Goal: Download file/media

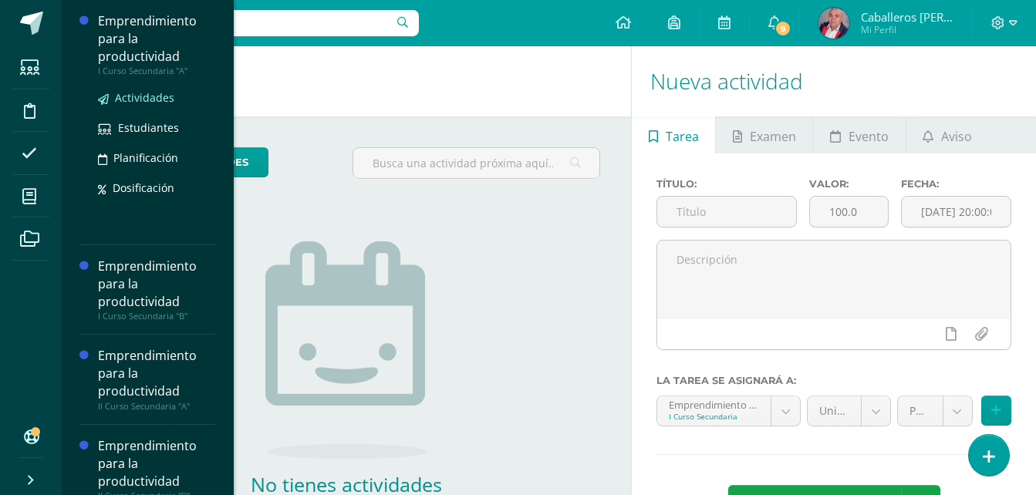
click at [144, 95] on span "Actividades" at bounding box center [144, 97] width 59 height 15
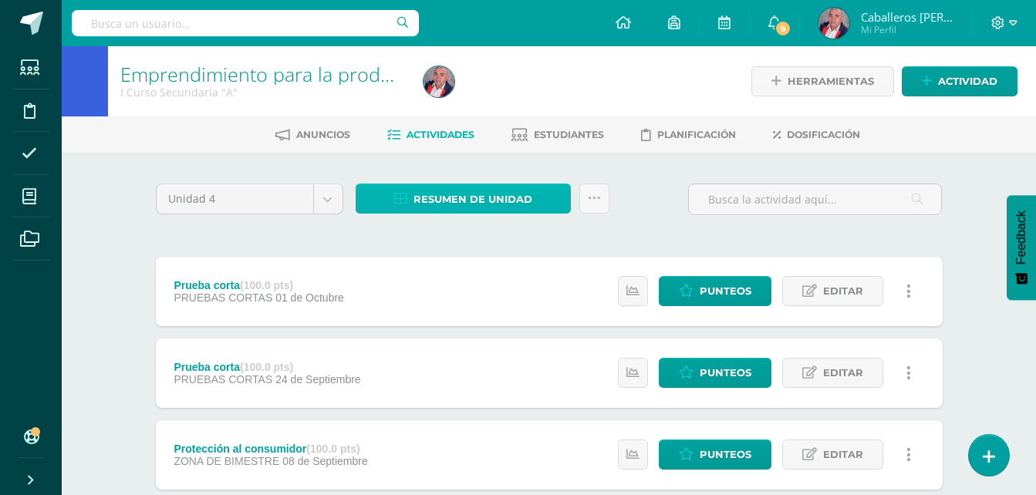
click at [440, 201] on span "Resumen de unidad" at bounding box center [472, 199] width 119 height 29
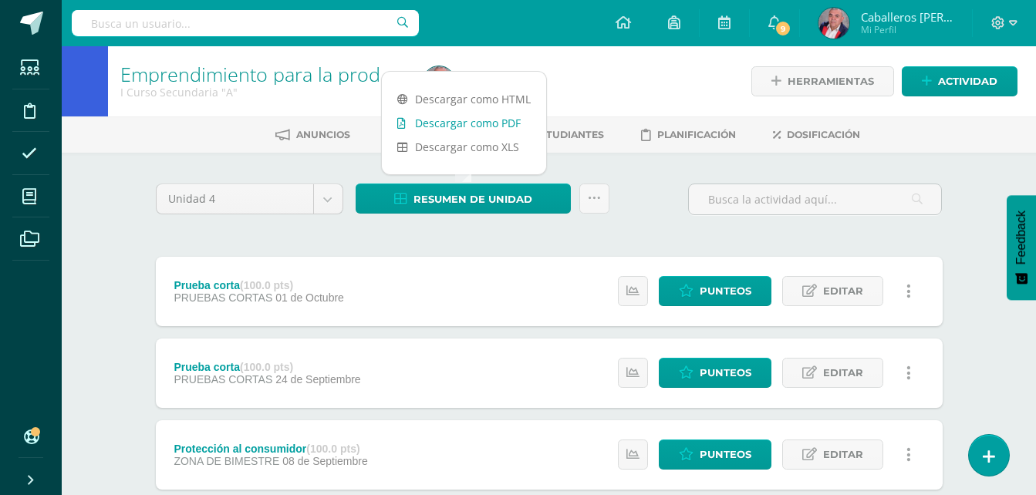
click at [440, 118] on link "Descargar como PDF" at bounding box center [464, 123] width 164 height 24
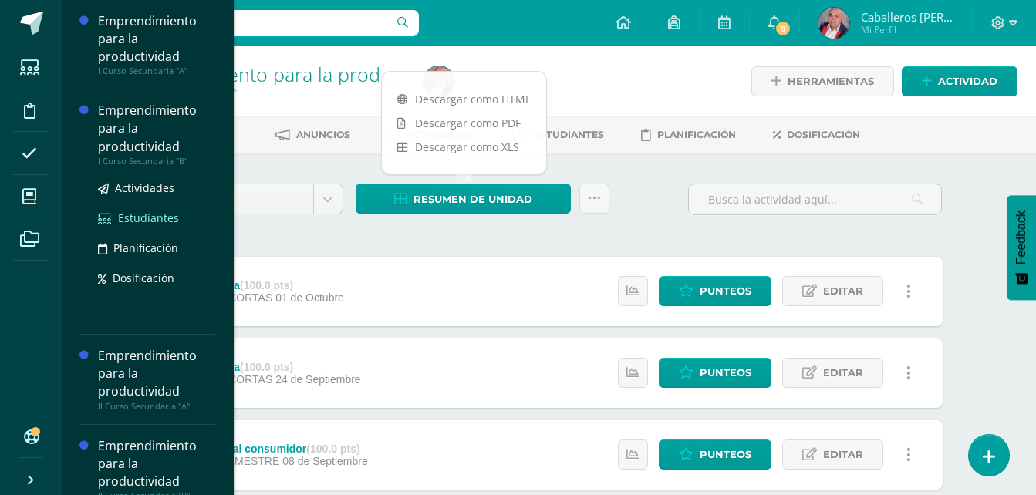
click at [141, 221] on span "Estudiantes" at bounding box center [148, 218] width 61 height 15
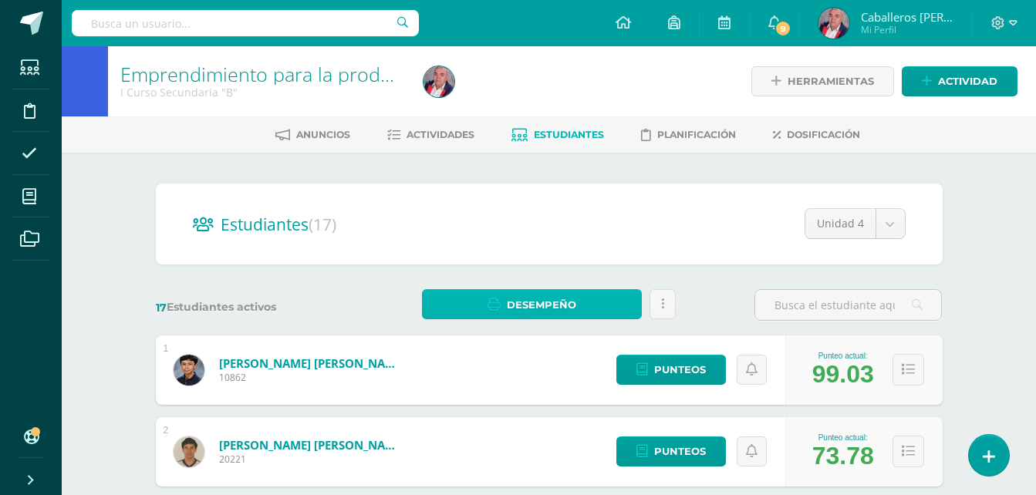
click at [551, 306] on span "Desempeño" at bounding box center [541, 305] width 69 height 29
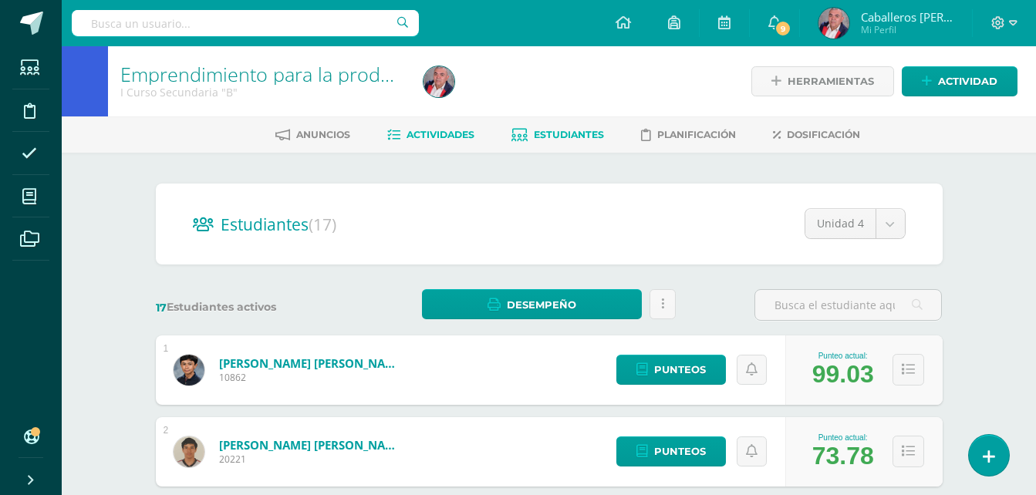
click at [451, 137] on span "Actividades" at bounding box center [441, 135] width 68 height 12
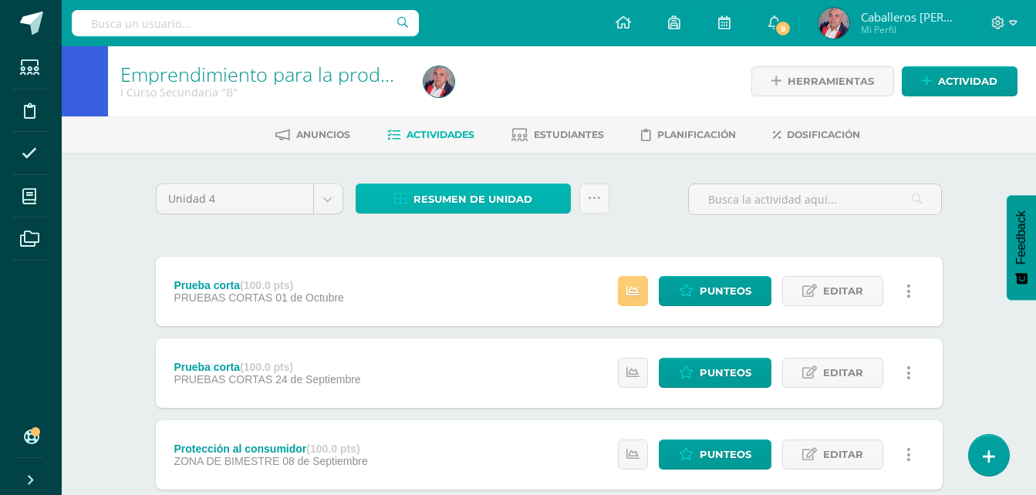
click at [470, 201] on span "Resumen de unidad" at bounding box center [472, 199] width 119 height 29
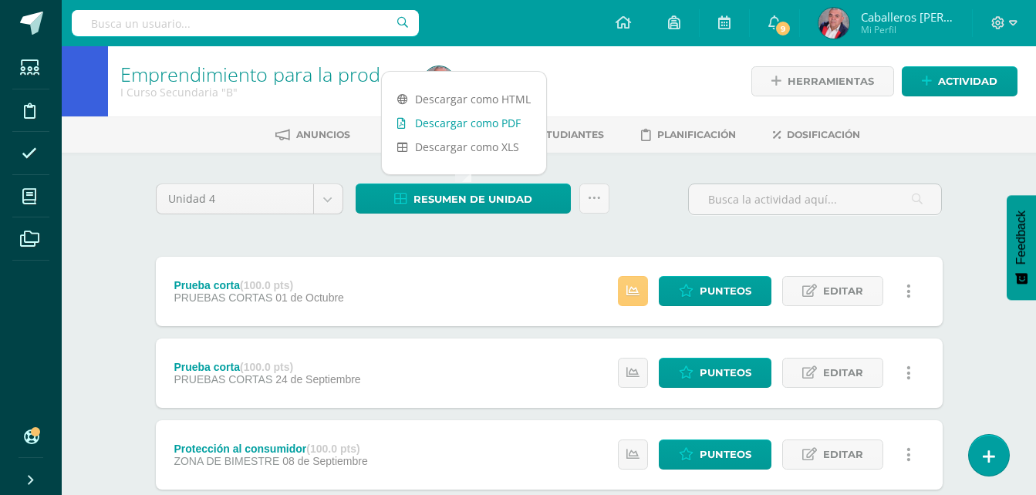
click at [456, 123] on link "Descargar como PDF" at bounding box center [464, 123] width 164 height 24
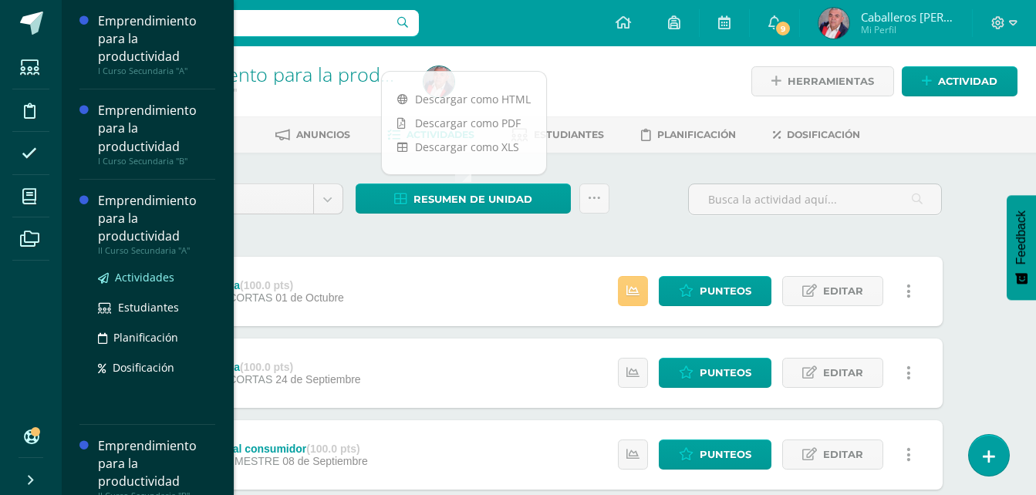
click at [143, 280] on span "Actividades" at bounding box center [144, 277] width 59 height 15
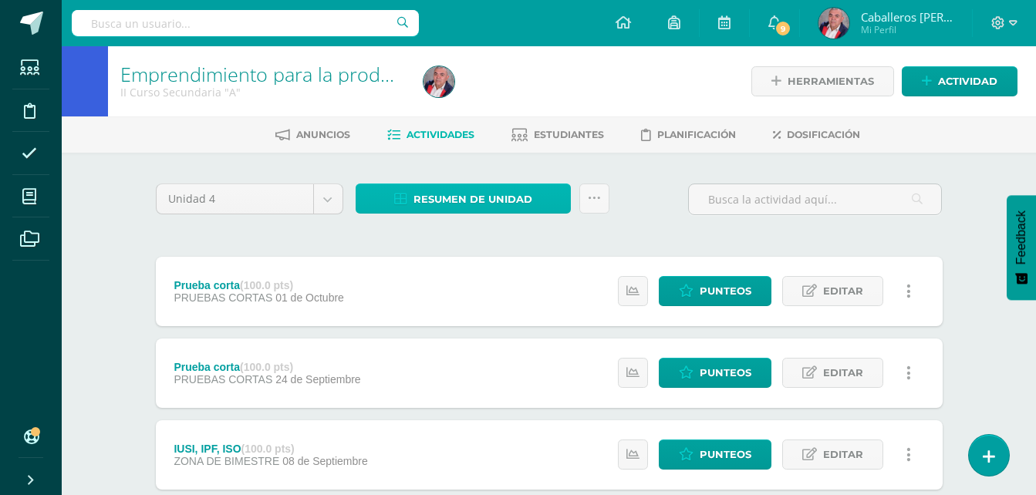
click at [464, 205] on span "Resumen de unidad" at bounding box center [472, 199] width 119 height 29
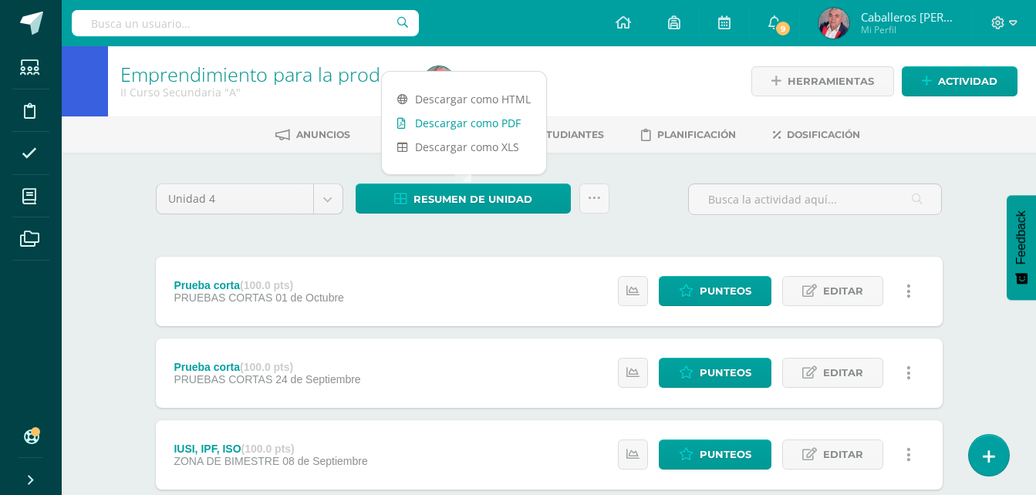
click at [461, 121] on link "Descargar como PDF" at bounding box center [464, 123] width 164 height 24
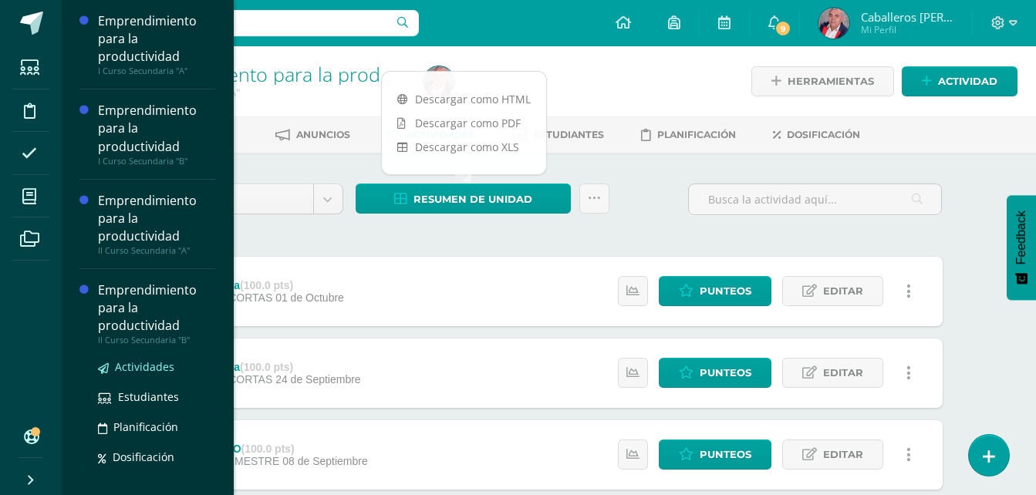
click at [155, 370] on span "Actividades" at bounding box center [144, 366] width 59 height 15
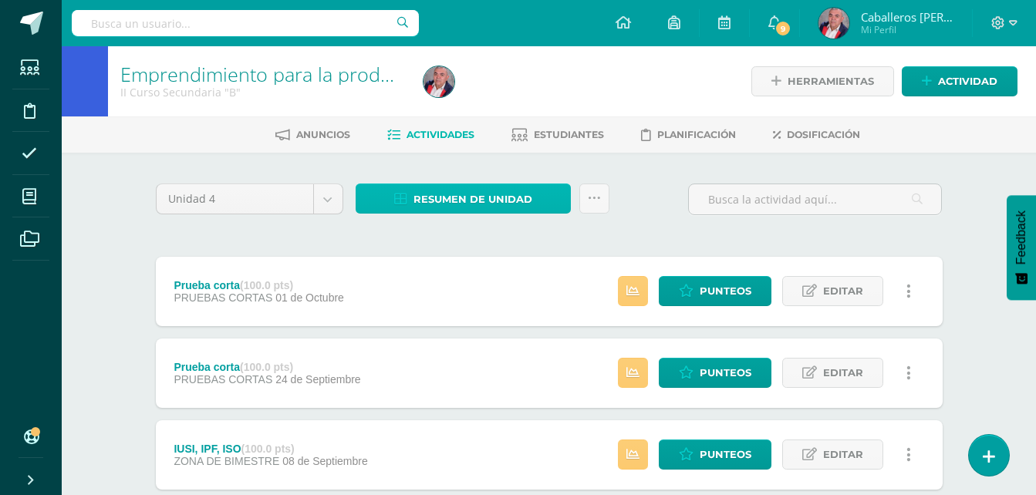
click at [448, 193] on span "Resumen de unidad" at bounding box center [472, 199] width 119 height 29
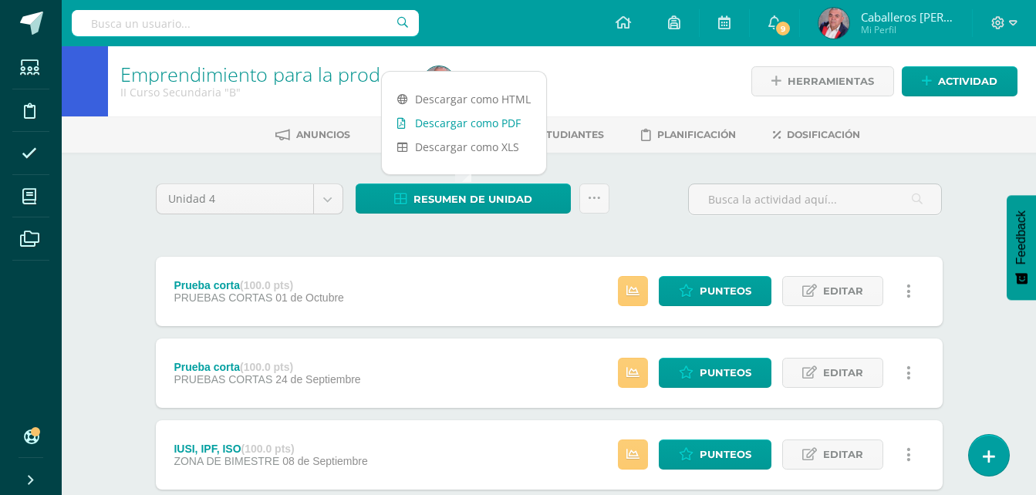
click at [486, 130] on link "Descargar como PDF" at bounding box center [464, 123] width 164 height 24
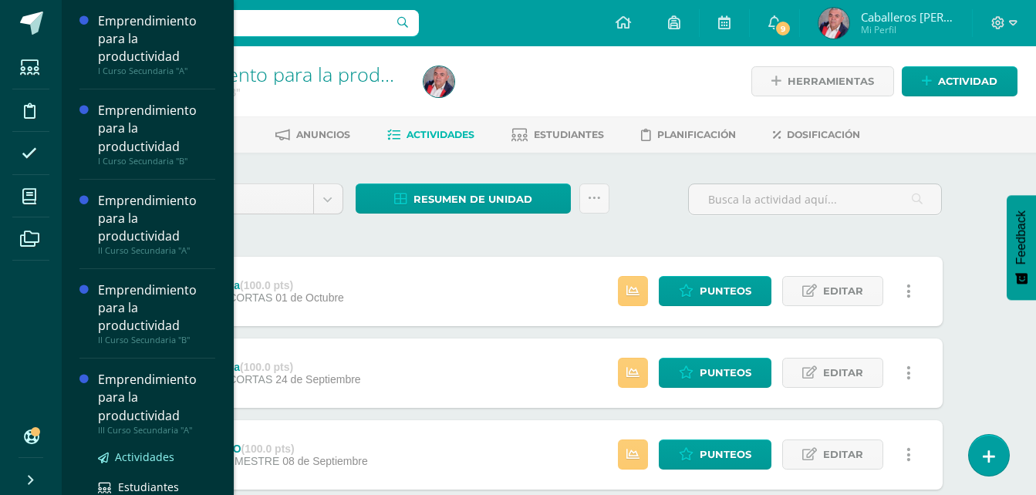
click at [150, 455] on span "Actividades" at bounding box center [144, 457] width 59 height 15
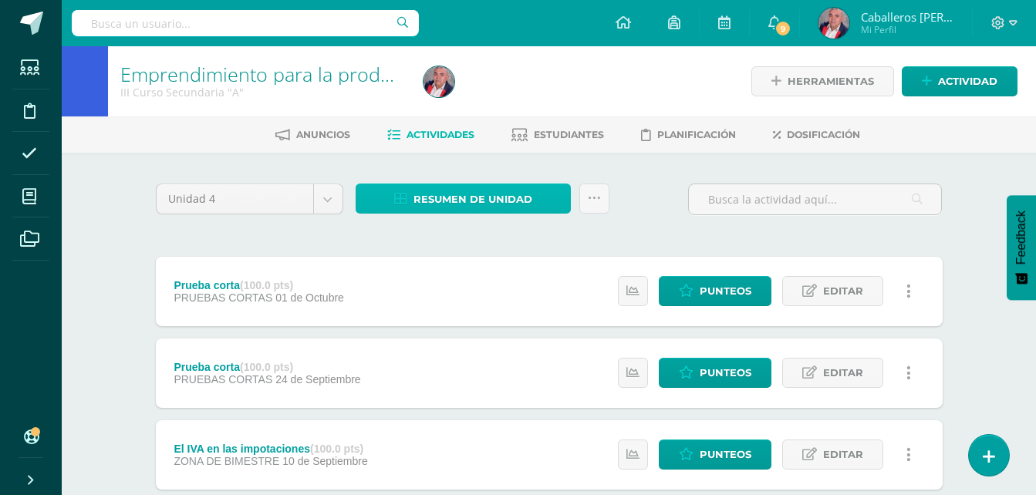
click at [464, 188] on span "Resumen de unidad" at bounding box center [472, 199] width 119 height 29
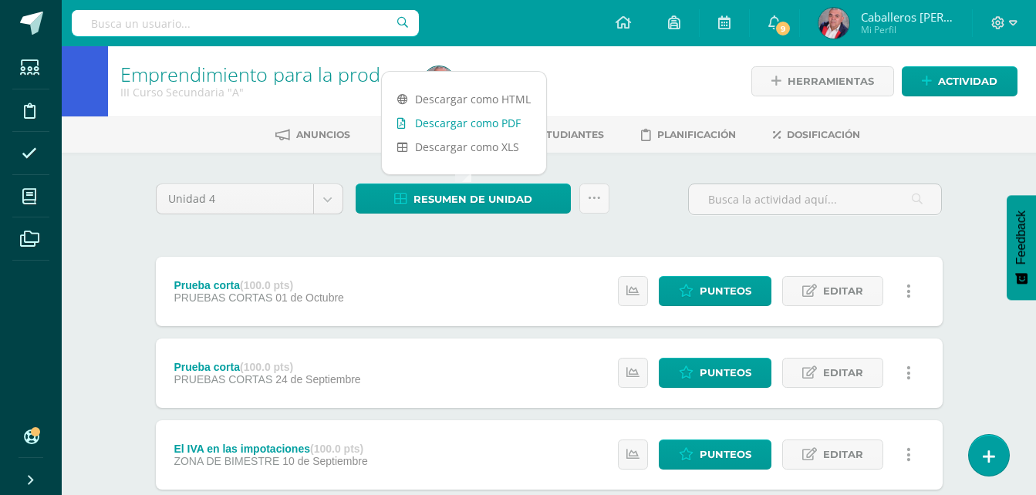
click at [467, 123] on link "Descargar como PDF" at bounding box center [464, 123] width 164 height 24
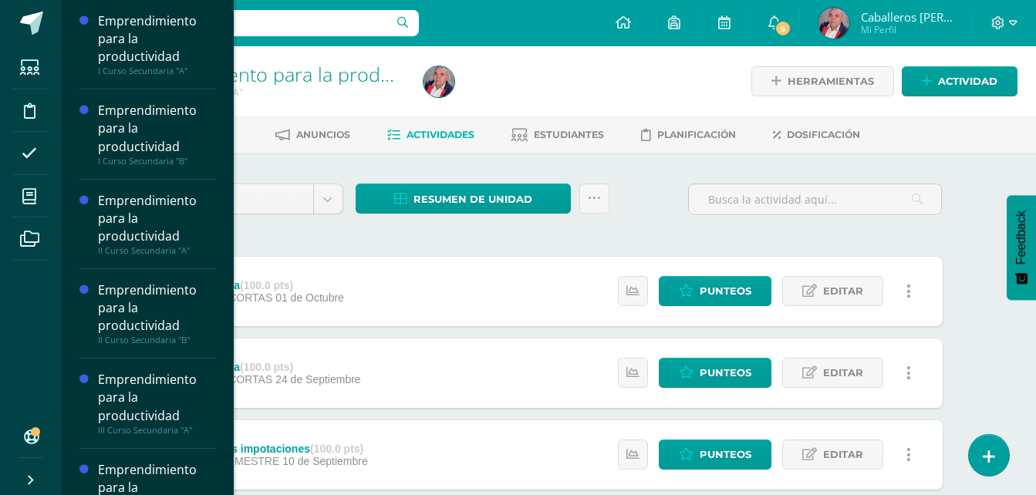
click at [155, 480] on div "Emprendimiento para la productividad" at bounding box center [156, 487] width 117 height 53
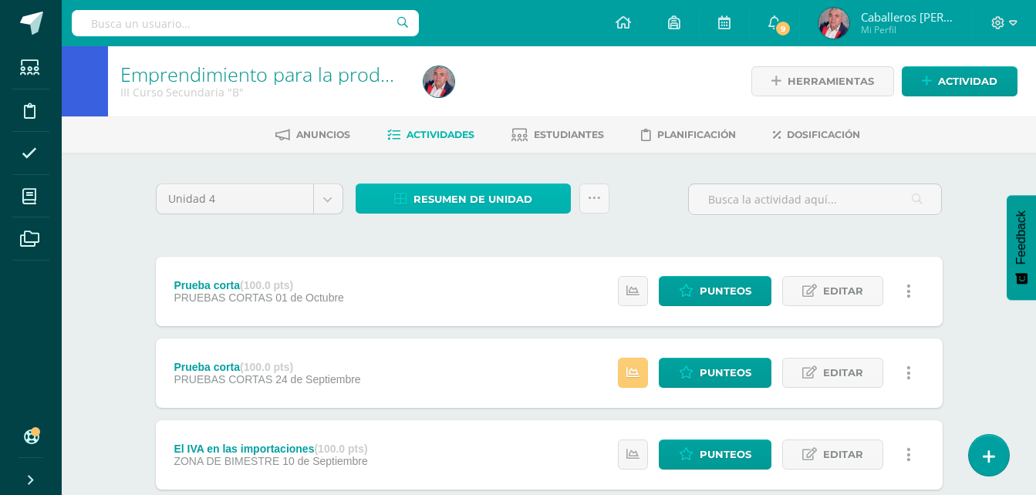
click at [469, 194] on span "Resumen de unidad" at bounding box center [472, 199] width 119 height 29
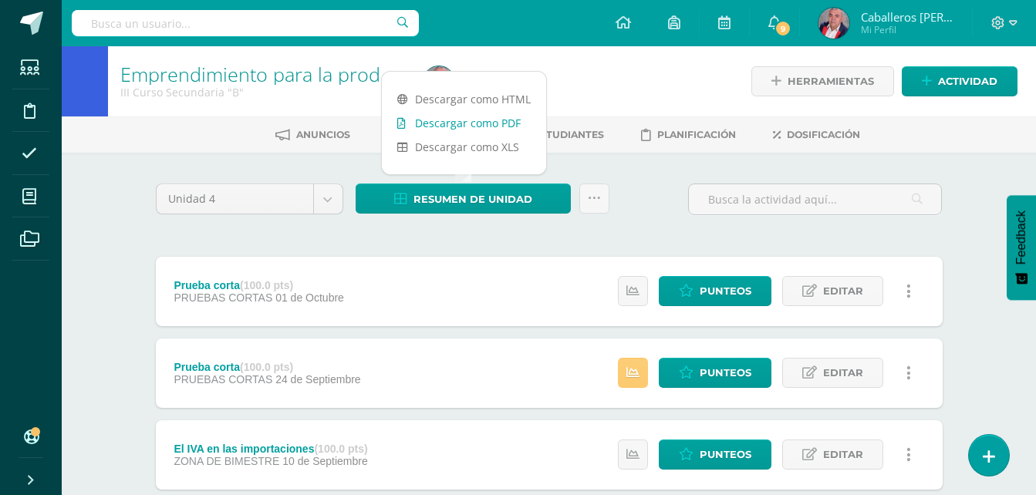
click at [477, 122] on link "Descargar como PDF" at bounding box center [464, 123] width 164 height 24
